Goal: Communication & Community: Participate in discussion

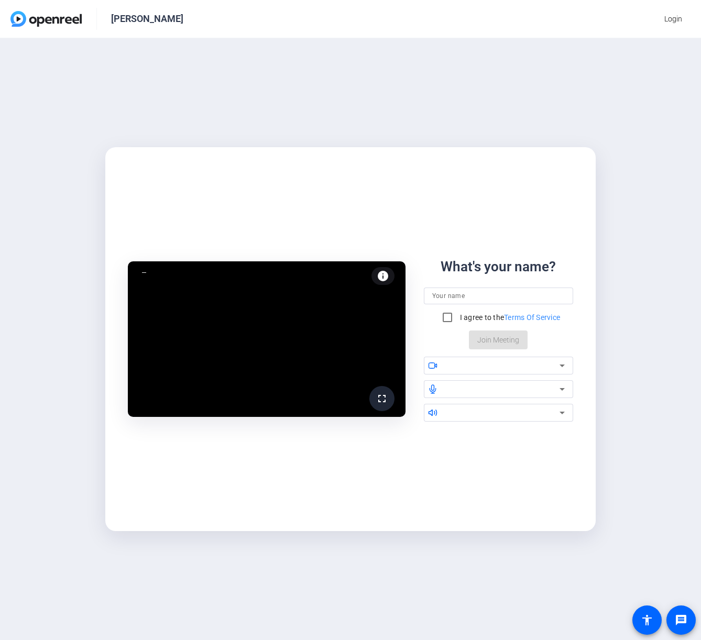
click at [618, 434] on div "fullscreen info Test your audio and video What's your name? I agree to the Term…" at bounding box center [350, 339] width 701 height 602
click at [487, 296] on input at bounding box center [498, 296] width 133 height 13
type input "[PERSON_NAME]"
click at [447, 314] on input "I agree to the Terms Of Service" at bounding box center [447, 317] width 21 height 21
checkbox input "true"
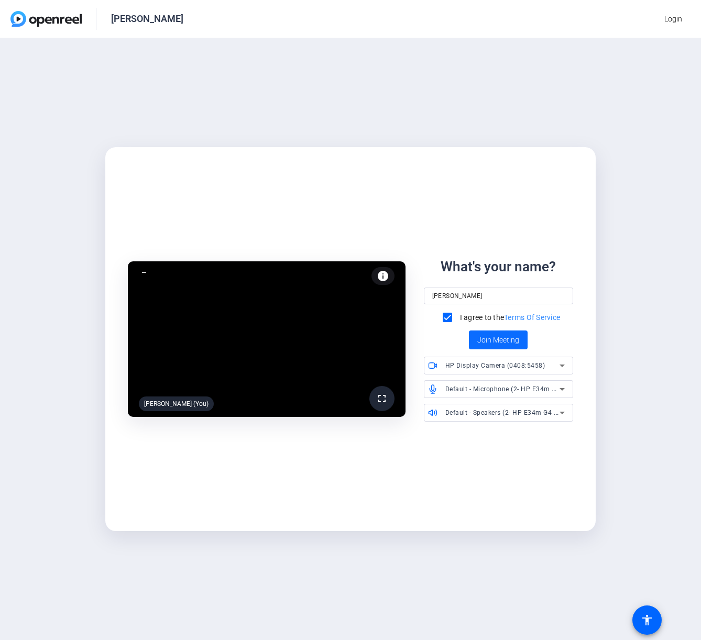
click at [503, 341] on span "Join Meeting" at bounding box center [498, 340] width 42 height 11
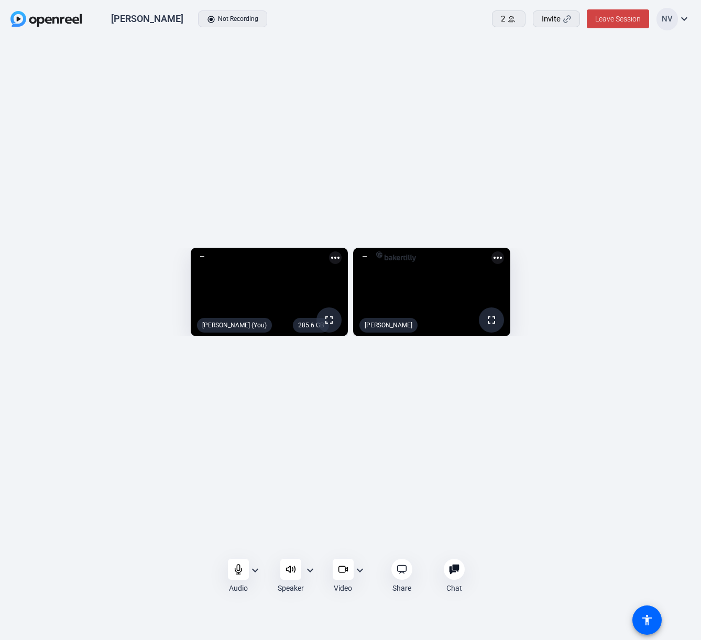
click at [252, 568] on mat-icon "expand_more" at bounding box center [255, 570] width 13 height 13
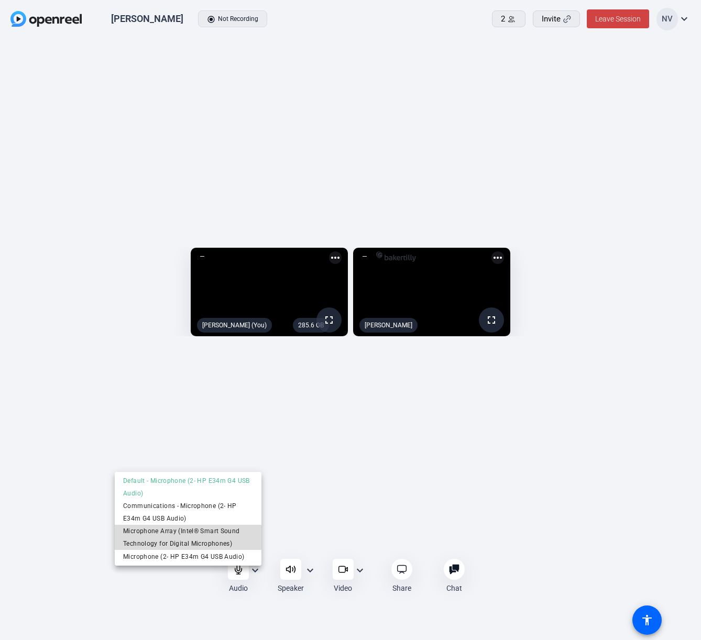
click at [173, 532] on span "Microphone Array (Intel® Smart Sound Technology for Digital Microphones)" at bounding box center [188, 537] width 130 height 25
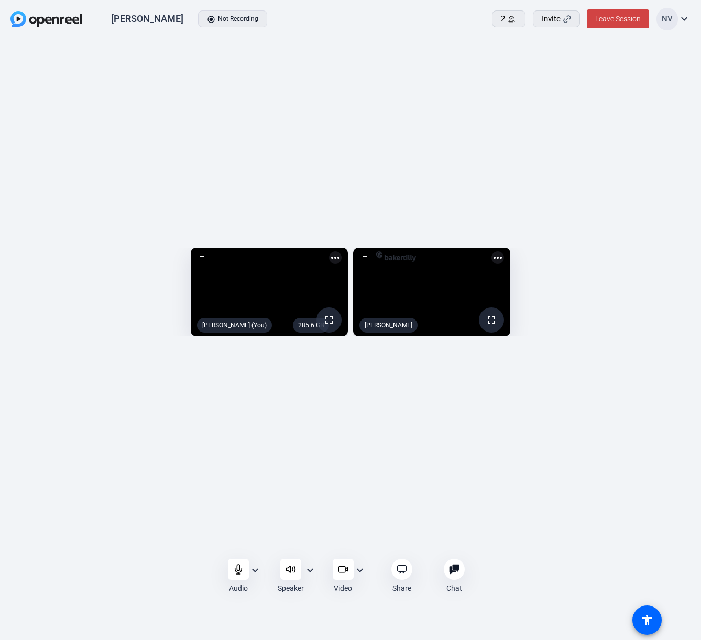
click at [257, 567] on mat-icon "expand_more" at bounding box center [255, 570] width 13 height 13
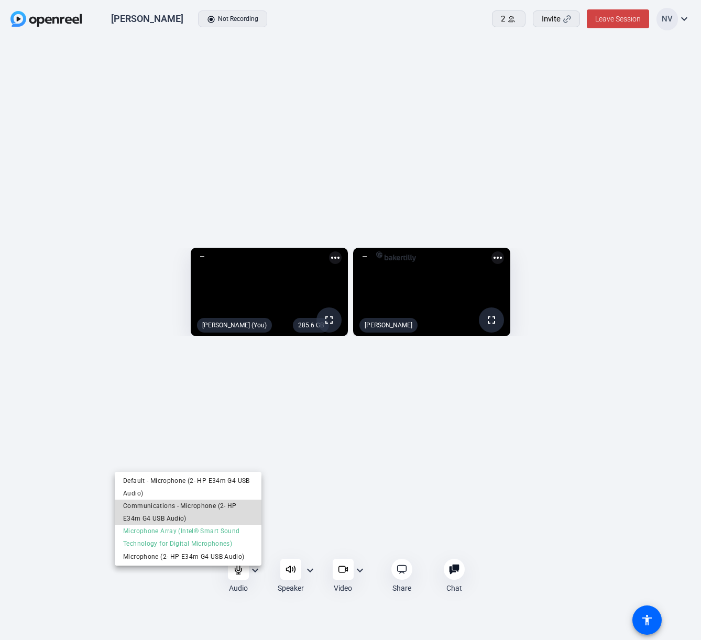
click at [183, 507] on span "Communications - Microphone (2- HP E34m G4 USB Audio)" at bounding box center [188, 512] width 130 height 25
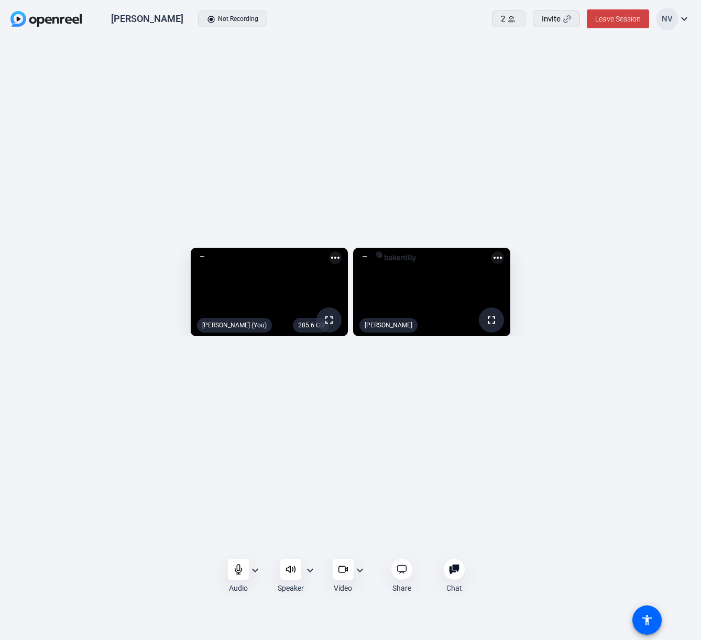
click at [251, 566] on mat-icon "expand_more" at bounding box center [255, 570] width 13 height 13
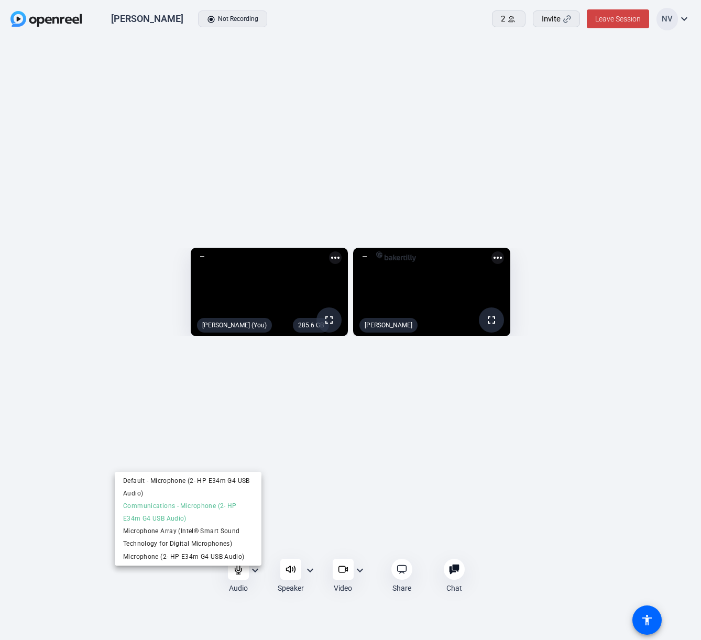
click at [283, 435] on div at bounding box center [350, 320] width 701 height 640
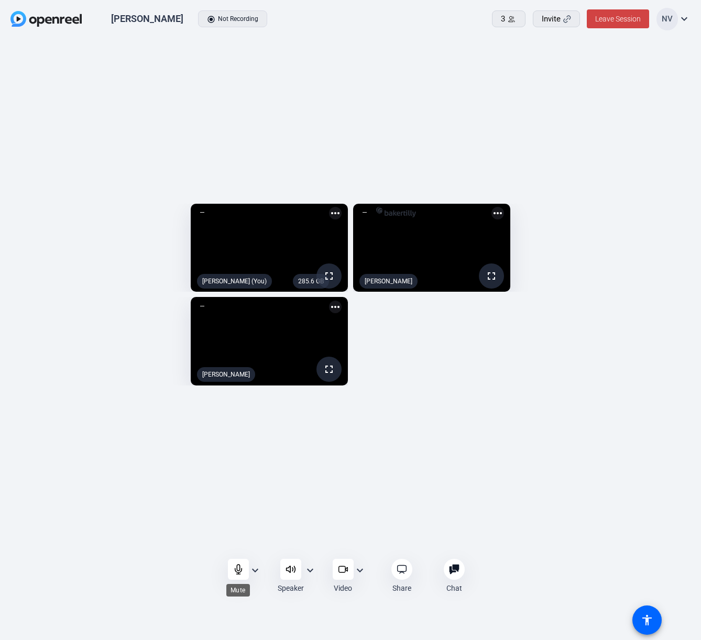
click at [234, 570] on icon at bounding box center [238, 569] width 10 height 10
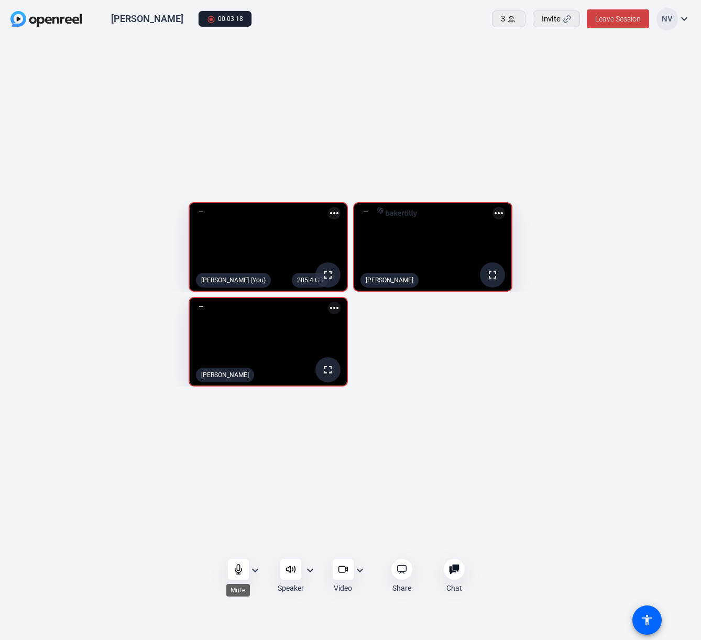
click at [233, 571] on icon at bounding box center [238, 569] width 10 height 10
click at [240, 573] on icon at bounding box center [238, 569] width 10 height 10
click at [238, 569] on icon at bounding box center [238, 569] width 9 height 9
click at [237, 565] on icon at bounding box center [238, 569] width 7 height 9
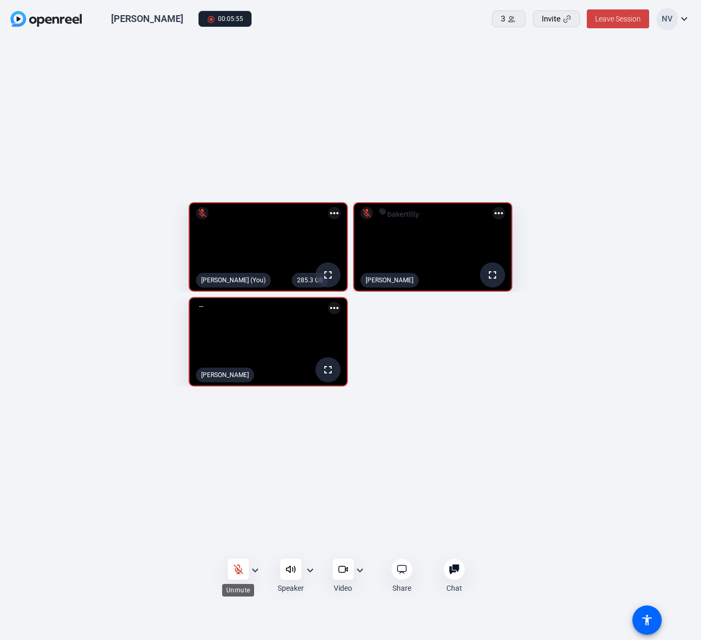
click at [230, 567] on div at bounding box center [238, 569] width 21 height 21
click at [238, 572] on icon at bounding box center [238, 569] width 10 height 10
click at [233, 569] on icon at bounding box center [238, 569] width 10 height 10
click at [237, 567] on icon at bounding box center [238, 569] width 10 height 10
click at [237, 566] on icon at bounding box center [238, 569] width 10 height 10
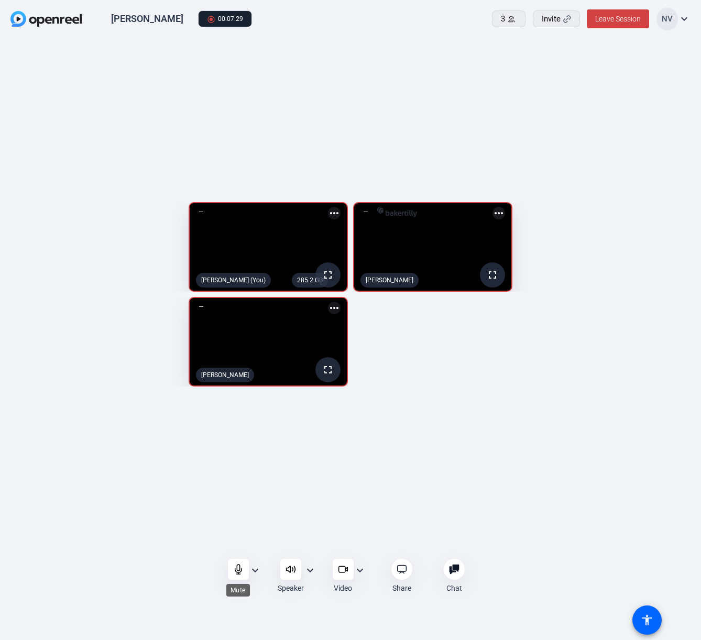
click at [232, 563] on div at bounding box center [238, 569] width 21 height 21
click at [236, 563] on div at bounding box center [238, 569] width 21 height 21
click at [237, 566] on icon at bounding box center [238, 569] width 10 height 10
click at [235, 569] on icon at bounding box center [238, 569] width 10 height 10
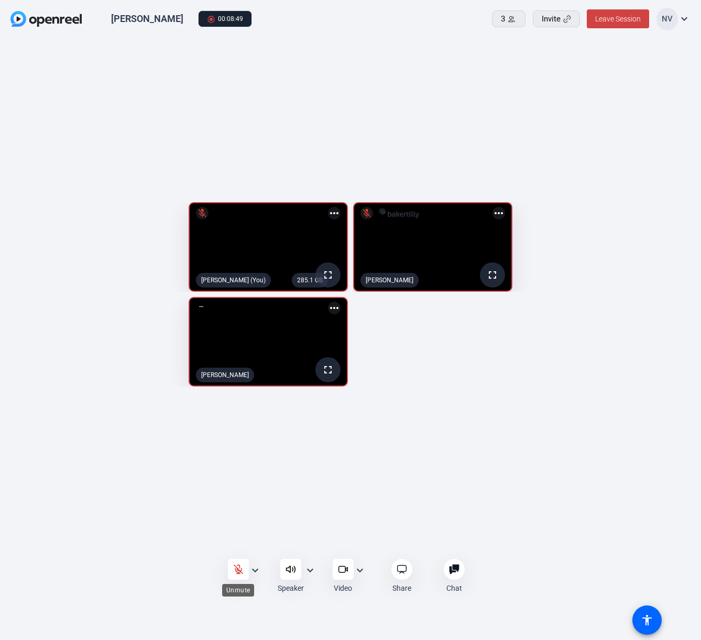
click at [235, 567] on icon at bounding box center [238, 569] width 10 height 10
click at [232, 566] on div at bounding box center [238, 569] width 21 height 21
click at [237, 570] on icon at bounding box center [238, 569] width 9 height 9
click at [236, 567] on icon at bounding box center [238, 569] width 10 height 10
click at [233, 568] on icon at bounding box center [238, 569] width 10 height 10
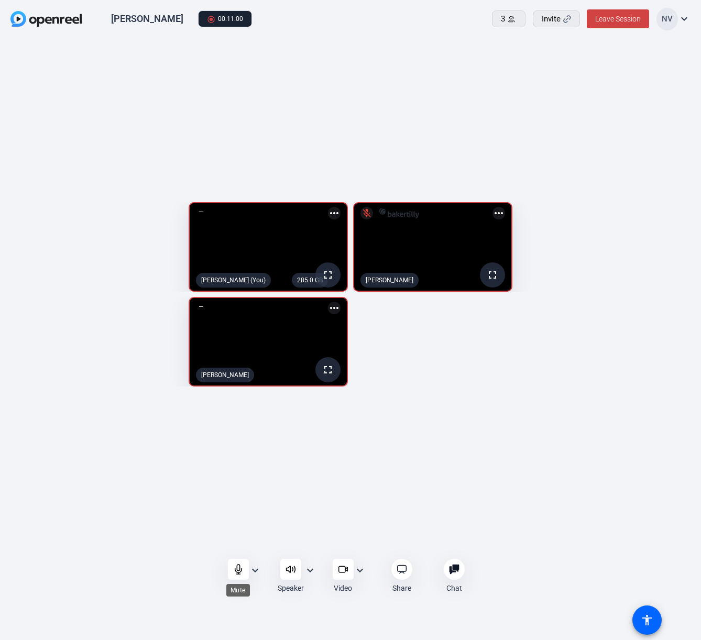
click at [238, 574] on icon at bounding box center [238, 569] width 7 height 9
click at [234, 567] on icon at bounding box center [238, 569] width 10 height 10
click at [233, 570] on icon at bounding box center [238, 569] width 10 height 10
click at [231, 566] on div at bounding box center [238, 569] width 21 height 21
drag, startPoint x: 237, startPoint y: 569, endPoint x: 232, endPoint y: 568, distance: 5.8
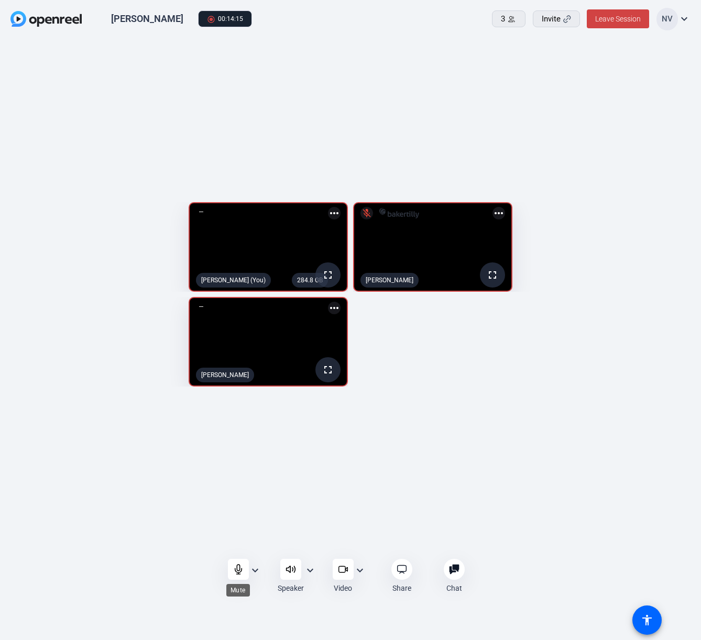
click at [237, 569] on icon at bounding box center [238, 569] width 10 height 10
click at [236, 570] on icon at bounding box center [238, 569] width 10 height 10
click at [240, 571] on icon at bounding box center [238, 569] width 10 height 10
click at [233, 566] on icon at bounding box center [238, 569] width 10 height 10
drag, startPoint x: 237, startPoint y: 569, endPoint x: 238, endPoint y: 560, distance: 9.5
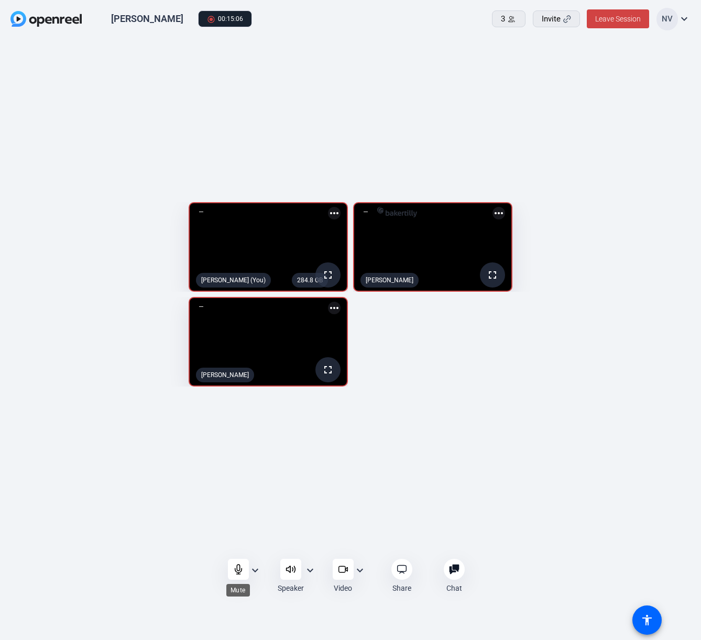
click at [237, 568] on icon at bounding box center [238, 569] width 10 height 10
click at [234, 566] on icon at bounding box center [238, 569] width 9 height 9
click at [235, 564] on icon at bounding box center [238, 569] width 10 height 10
click at [239, 564] on icon at bounding box center [238, 569] width 10 height 10
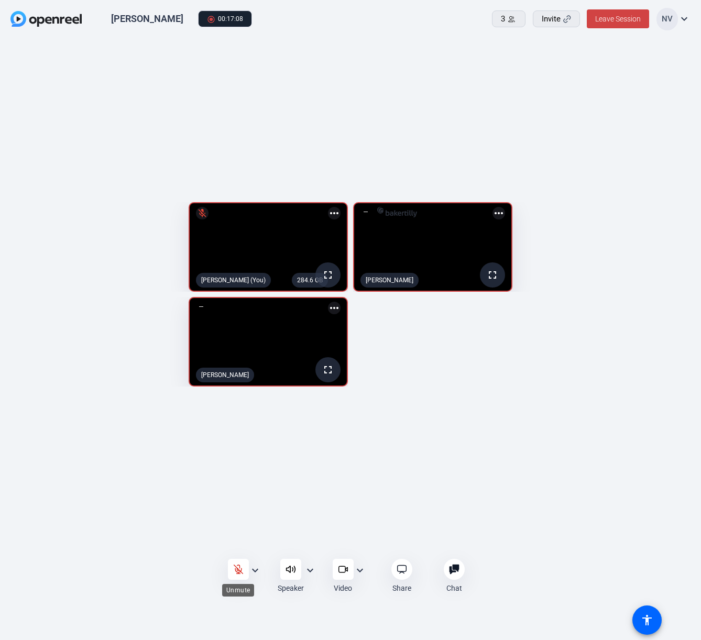
click at [240, 565] on icon at bounding box center [238, 569] width 10 height 10
click at [234, 573] on icon at bounding box center [238, 569] width 10 height 10
click at [240, 567] on icon at bounding box center [238, 569] width 10 height 10
click at [239, 568] on icon at bounding box center [238, 569] width 10 height 10
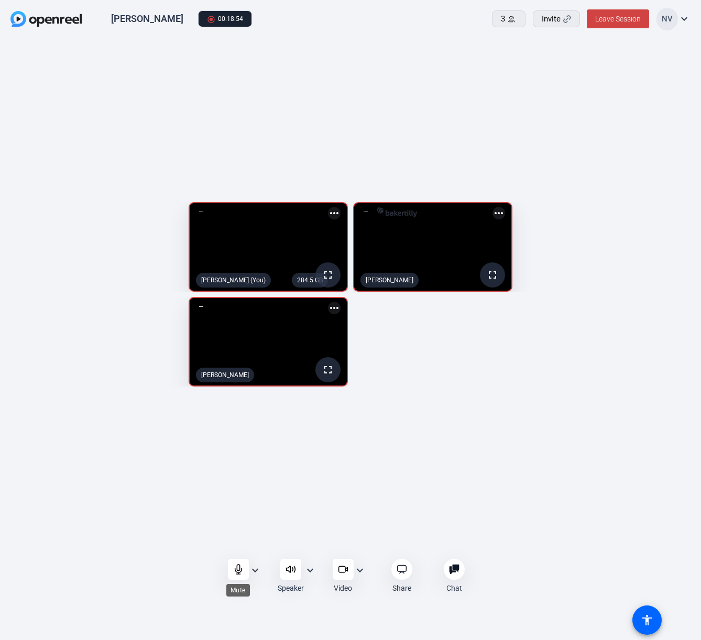
click at [238, 567] on icon at bounding box center [238, 569] width 10 height 10
click at [239, 569] on icon at bounding box center [238, 569] width 10 height 10
click at [229, 569] on div at bounding box center [238, 569] width 21 height 21
drag, startPoint x: 233, startPoint y: 574, endPoint x: 210, endPoint y: 571, distance: 23.7
click at [210, 571] on div "Audio expand_more Speaker expand_more Video expand_more Share Chat 0 more_horiz…" at bounding box center [350, 576] width 701 height 51
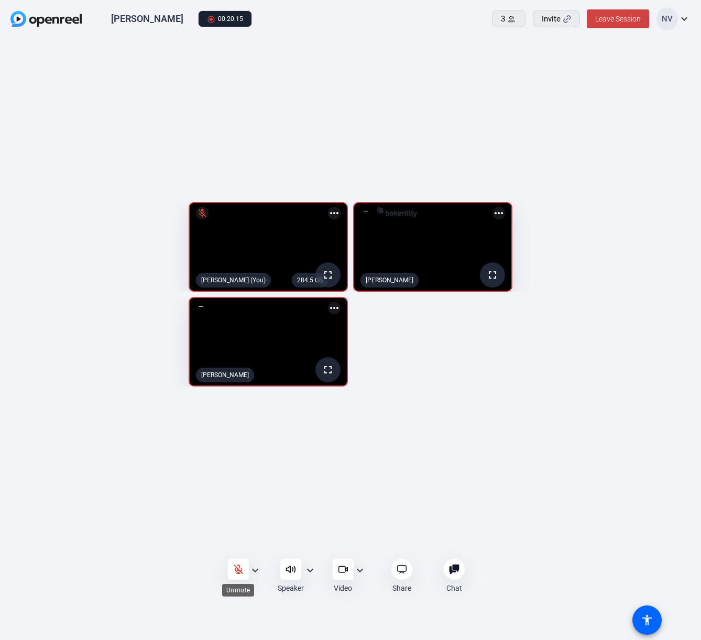
click at [235, 568] on icon at bounding box center [238, 569] width 9 height 9
click at [234, 563] on div at bounding box center [238, 569] width 21 height 21
click at [233, 566] on icon at bounding box center [238, 569] width 10 height 10
click at [238, 569] on icon at bounding box center [238, 569] width 9 height 9
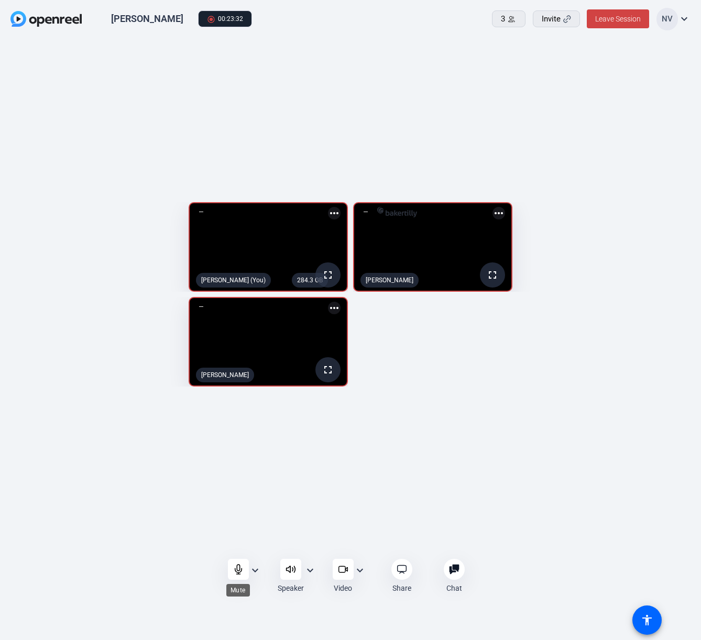
click at [238, 568] on icon at bounding box center [238, 569] width 10 height 10
click at [238, 563] on div at bounding box center [238, 569] width 21 height 21
click at [236, 568] on icon at bounding box center [238, 569] width 10 height 10
click at [238, 574] on div at bounding box center [238, 569] width 21 height 21
click at [238, 574] on icon at bounding box center [238, 569] width 7 height 9
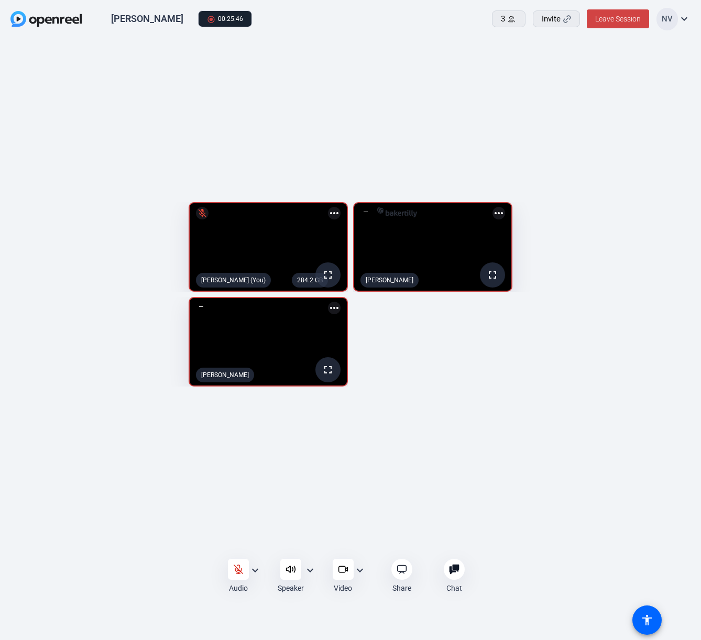
drag, startPoint x: 241, startPoint y: 568, endPoint x: 195, endPoint y: 563, distance: 46.4
click at [195, 563] on div "Audio expand_more Speaker expand_more Video expand_more Share Chat 0 more_horiz…" at bounding box center [350, 576] width 701 height 51
drag, startPoint x: 235, startPoint y: 567, endPoint x: 151, endPoint y: 559, distance: 84.7
click at [151, 559] on div "Audio expand_more Speaker expand_more Video expand_more Share Chat 0 more_horiz…" at bounding box center [350, 576] width 701 height 51
click at [233, 567] on icon at bounding box center [238, 569] width 10 height 10
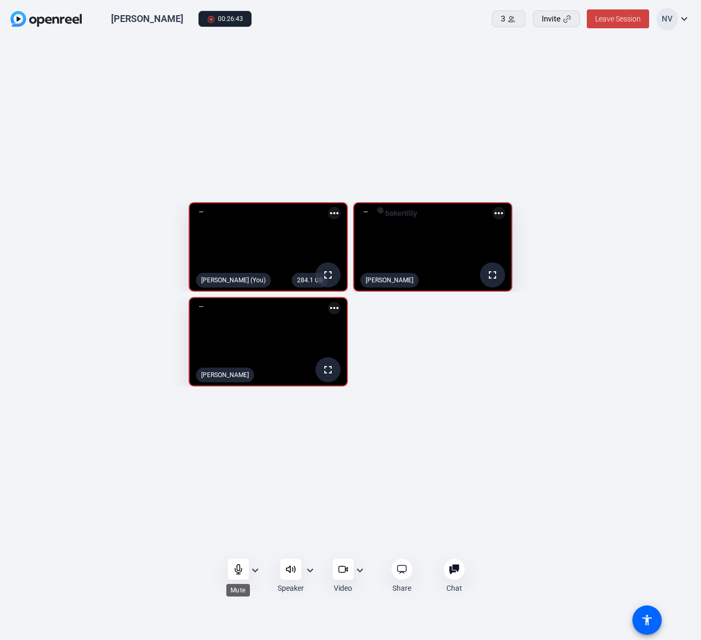
click at [241, 568] on icon at bounding box center [238, 569] width 10 height 10
click at [236, 562] on div at bounding box center [238, 569] width 21 height 21
click at [234, 562] on div at bounding box center [238, 569] width 21 height 21
drag, startPoint x: 235, startPoint y: 565, endPoint x: 233, endPoint y: 559, distance: 6.1
click at [233, 563] on div at bounding box center [238, 569] width 21 height 21
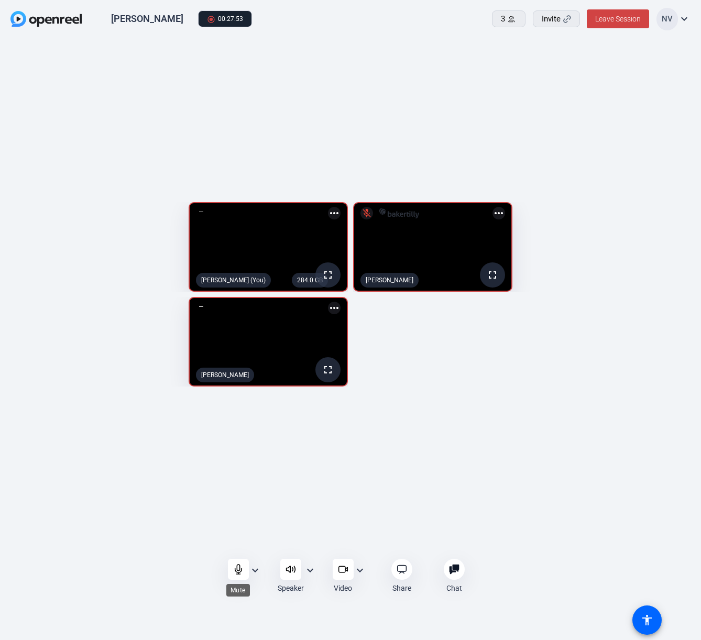
click at [235, 561] on div at bounding box center [238, 569] width 21 height 21
click at [232, 569] on div at bounding box center [238, 569] width 21 height 21
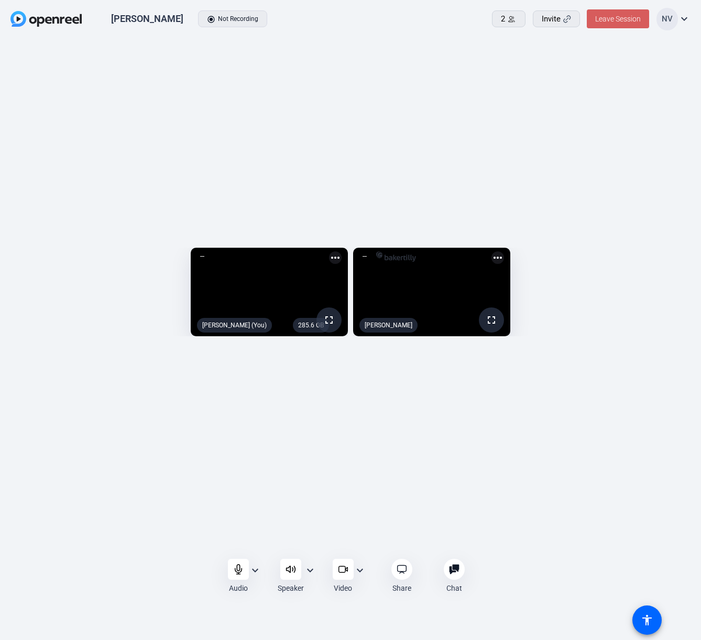
click at [617, 20] on span "Leave Session" at bounding box center [618, 19] width 46 height 8
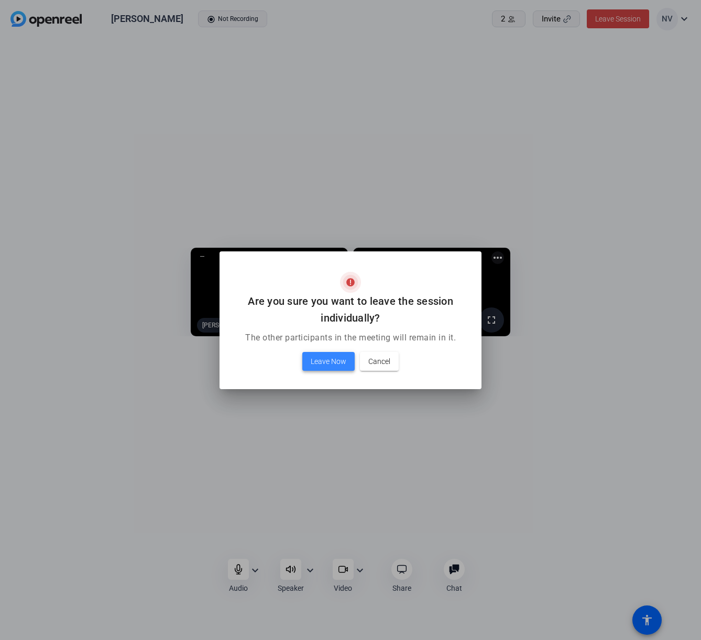
click at [315, 359] on span "Leave Now" at bounding box center [329, 361] width 36 height 13
